Goal: Task Accomplishment & Management: Use online tool/utility

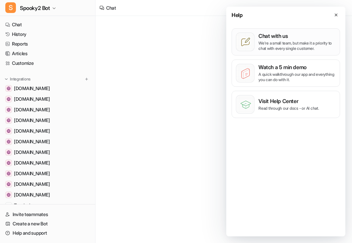
click at [288, 38] on p "Chat with us" at bounding box center [297, 36] width 77 height 7
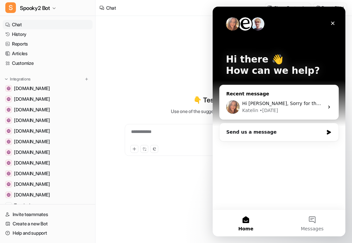
type textarea "**********"
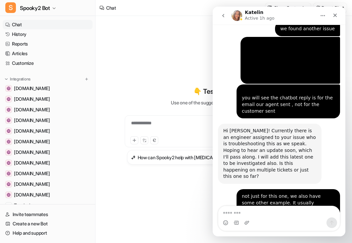
scroll to position [9708, 0]
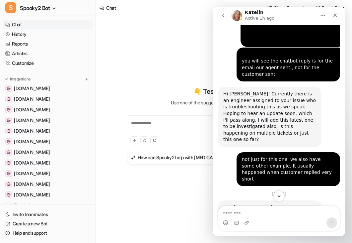
drag, startPoint x: 224, startPoint y: 101, endPoint x: 259, endPoint y: 169, distance: 76.0
copy div "Hi [PERSON_NAME], Sorry for the delay! Here's how we can handle both of those: …"
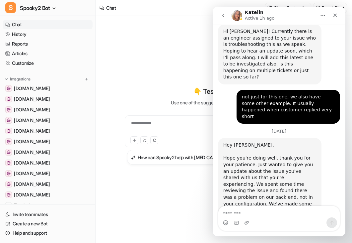
copy div "Hi [PERSON_NAME], Sorry for the delay! Here's how we can handle both of those: …"
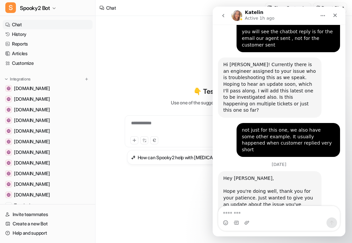
scroll to position [9704, 0]
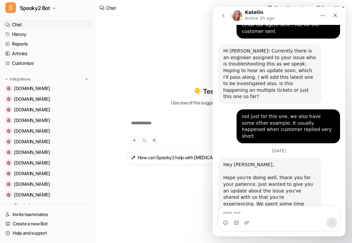
scroll to position [9771, 0]
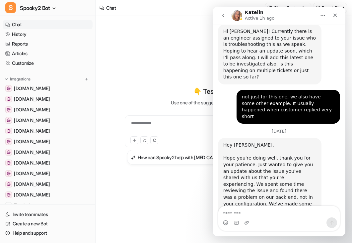
drag, startPoint x: 252, startPoint y: 99, endPoint x: 302, endPoint y: 116, distance: 52.9
copy div "ugh cost and how this happens depends on the type of platform. Do you have a te…"
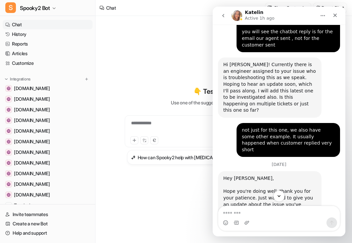
scroll to position [9704, 0]
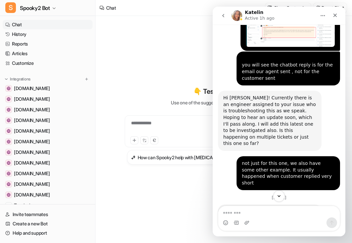
click at [27, 66] on link "Customize" at bounding box center [48, 62] width 90 height 9
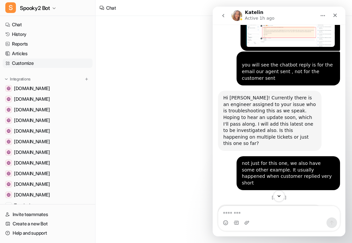
click at [18, 62] on link "Customize" at bounding box center [48, 62] width 90 height 9
click at [332, 15] on div "Close" at bounding box center [335, 15] width 12 height 12
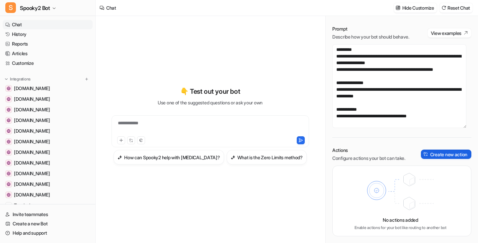
click at [352, 154] on button "Create new action" at bounding box center [446, 153] width 50 height 9
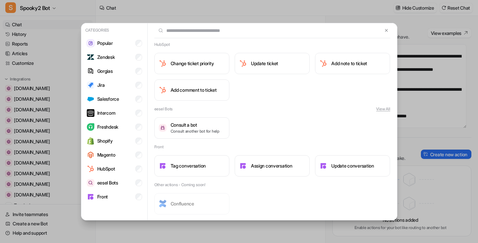
scroll to position [544, 0]
click at [352, 30] on img at bounding box center [386, 30] width 5 height 5
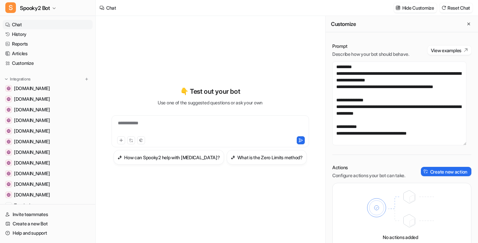
scroll to position [0, 0]
click at [352, 51] on button "View examples" at bounding box center [450, 49] width 44 height 9
